Goal: Task Accomplishment & Management: Use online tool/utility

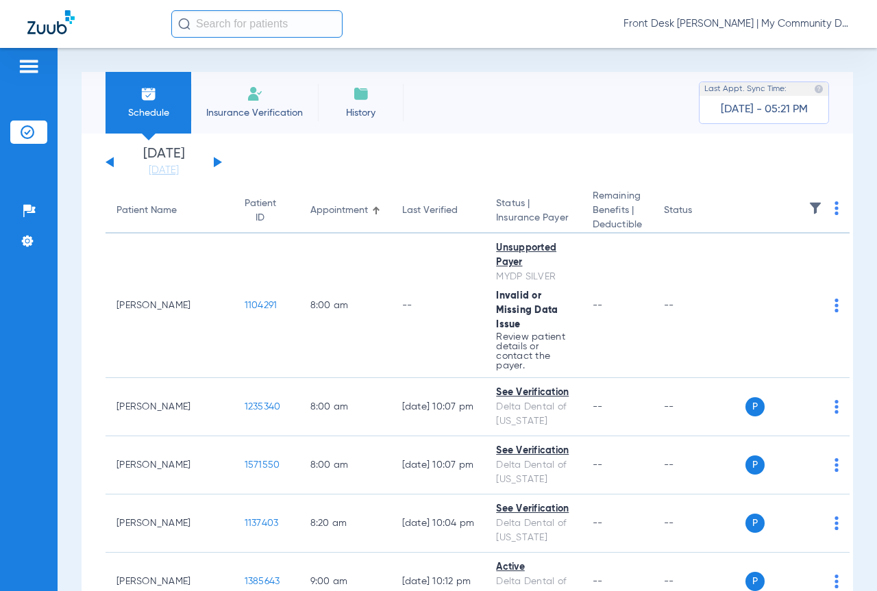
click at [834, 205] on img at bounding box center [836, 208] width 4 height 14
click at [738, 257] on button "Verify All" at bounding box center [763, 262] width 108 height 27
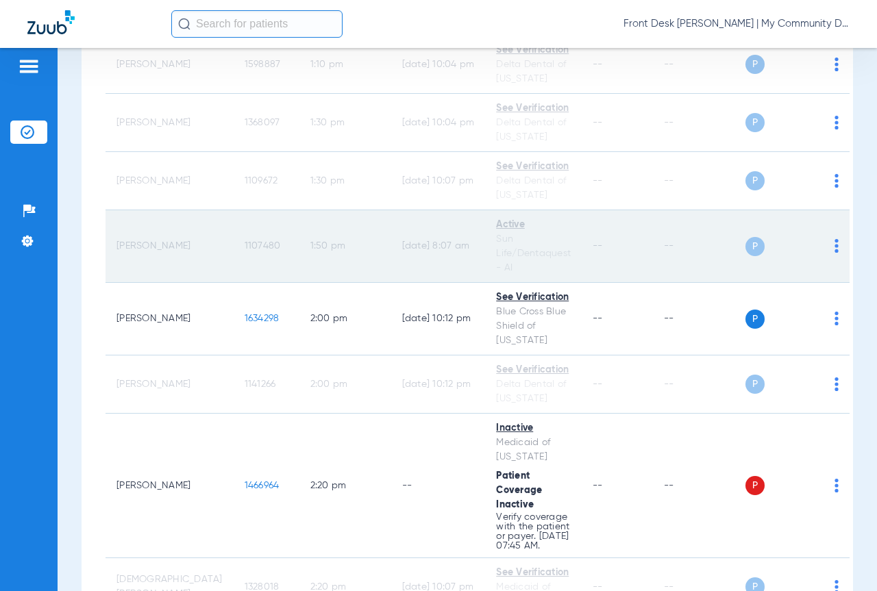
scroll to position [1781, 0]
